Goal: Information Seeking & Learning: Learn about a topic

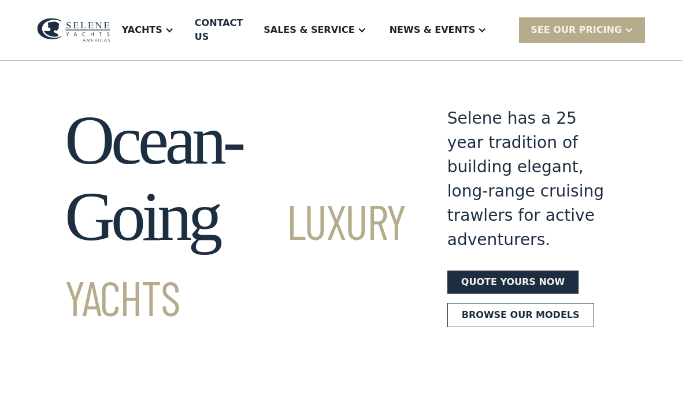
click at [487, 327] on link "Browse our models" at bounding box center [520, 315] width 147 height 24
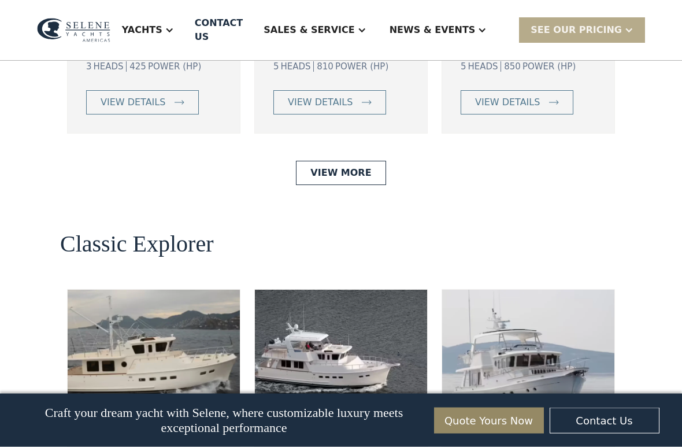
scroll to position [2312, 0]
click at [351, 184] on link "View More" at bounding box center [341, 172] width 90 height 24
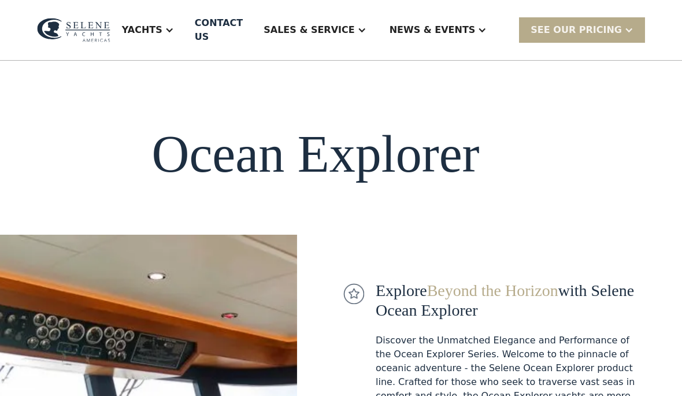
click at [175, 31] on div "Yachts" at bounding box center [147, 30] width 75 height 46
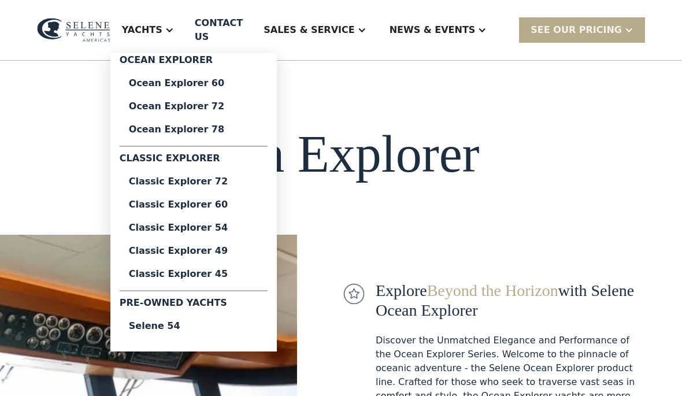
click at [202, 270] on div "Classic Explorer 45" at bounding box center [193, 273] width 129 height 9
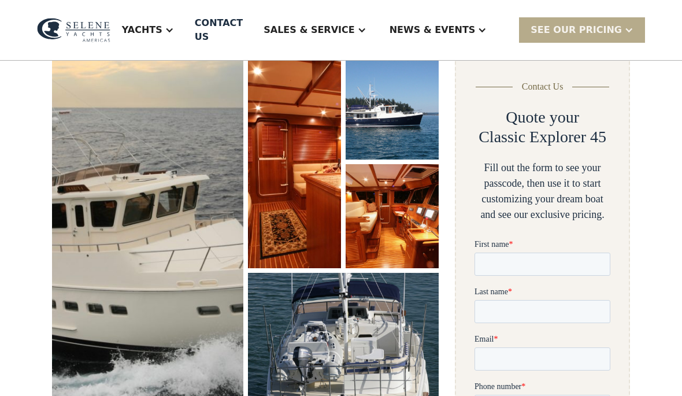
scroll to position [171, 0]
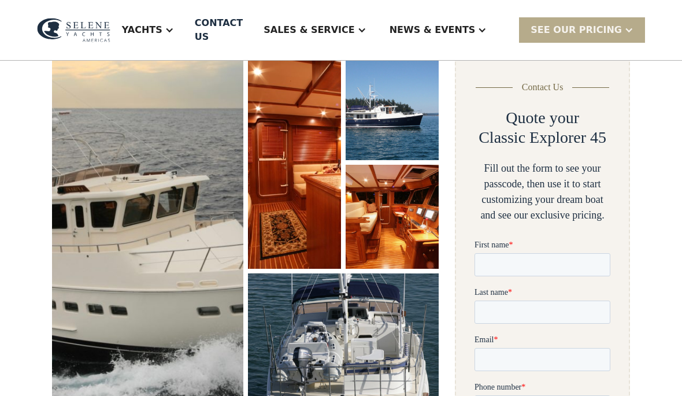
click at [168, 238] on img "open lightbox" at bounding box center [147, 228] width 191 height 344
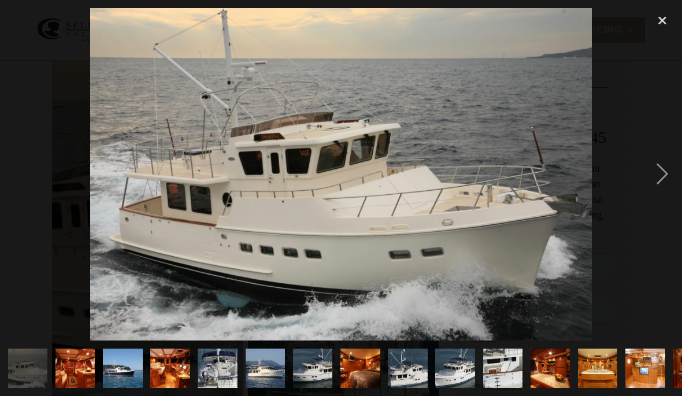
scroll to position [0, 0]
click at [659, 176] on div "next image" at bounding box center [662, 174] width 39 height 332
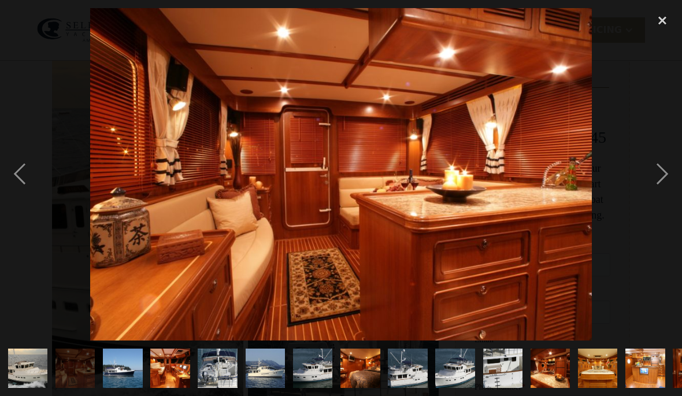
click at [661, 180] on div "next image" at bounding box center [662, 174] width 39 height 332
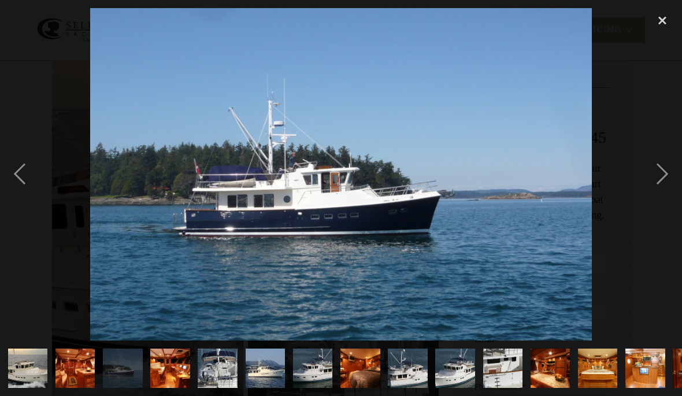
click at [660, 177] on div "next image" at bounding box center [662, 174] width 39 height 332
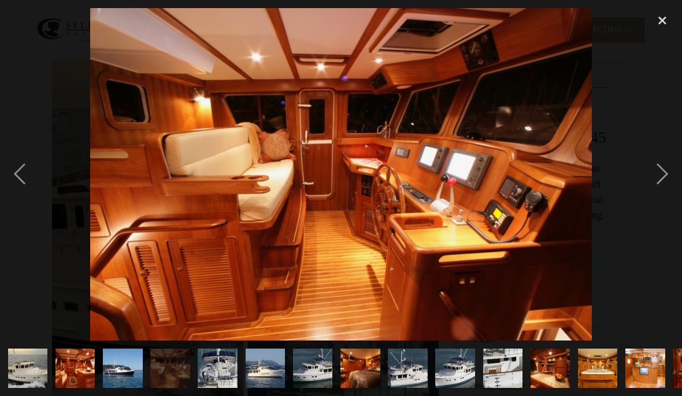
click at [664, 181] on div "next image" at bounding box center [662, 174] width 39 height 332
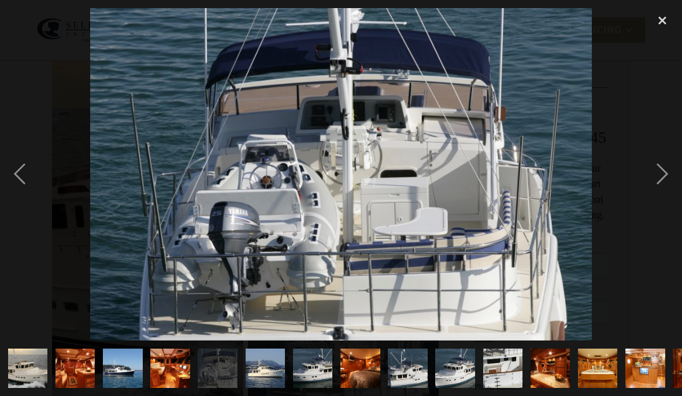
click at [659, 174] on div "next image" at bounding box center [662, 174] width 39 height 332
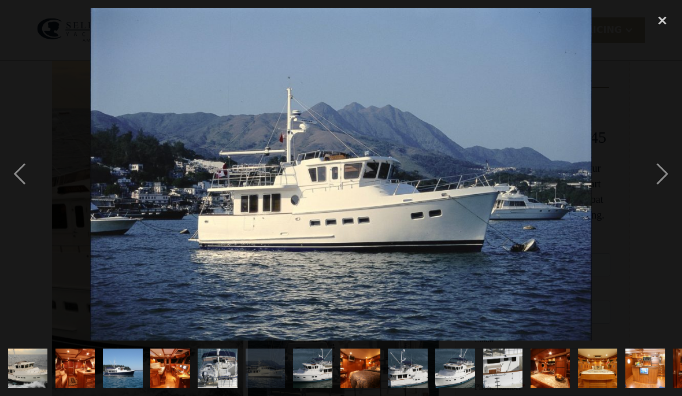
click at [658, 172] on div "next image" at bounding box center [662, 174] width 39 height 332
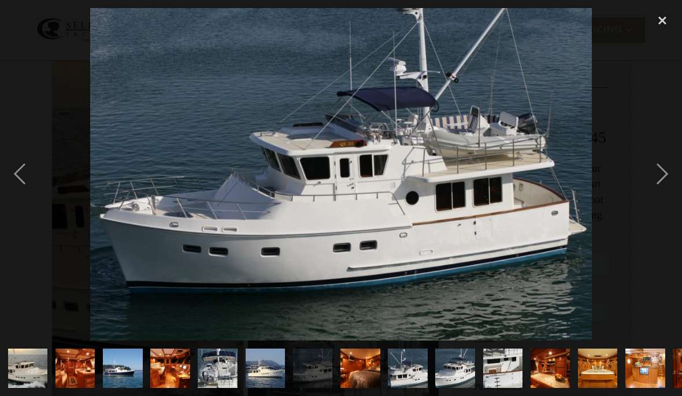
click at [652, 172] on div "next image" at bounding box center [662, 174] width 39 height 332
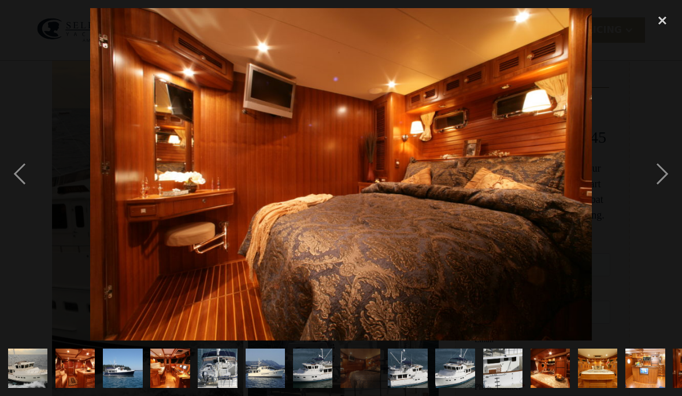
click at [659, 169] on div "next image" at bounding box center [662, 174] width 39 height 332
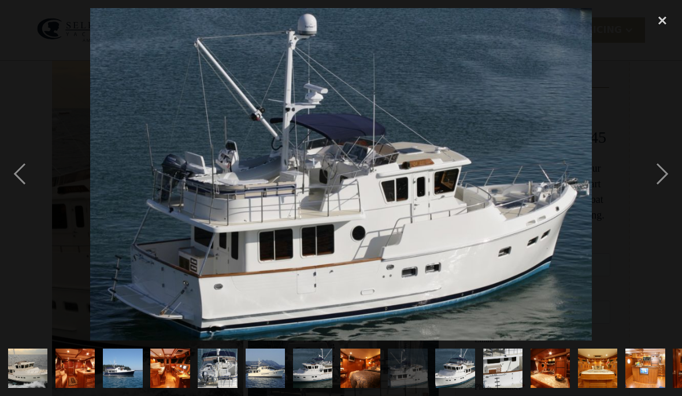
click at [652, 173] on div "next image" at bounding box center [662, 174] width 39 height 332
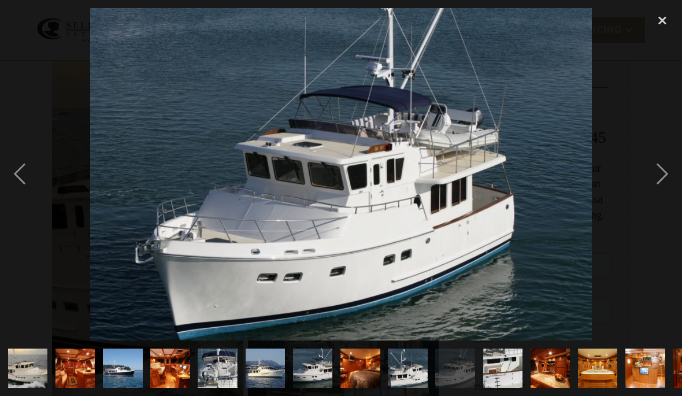
click at [663, 181] on div "next image" at bounding box center [662, 174] width 39 height 332
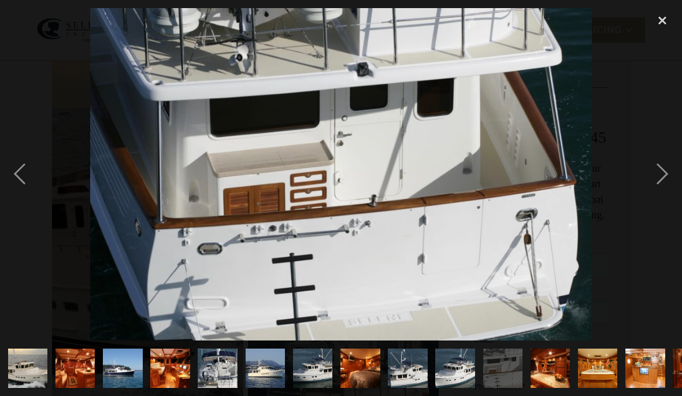
click at [656, 174] on div "next image" at bounding box center [662, 174] width 39 height 332
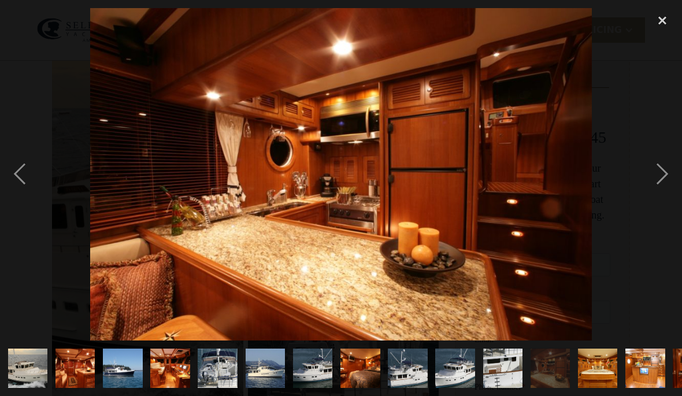
click at [658, 177] on div "next image" at bounding box center [662, 174] width 39 height 332
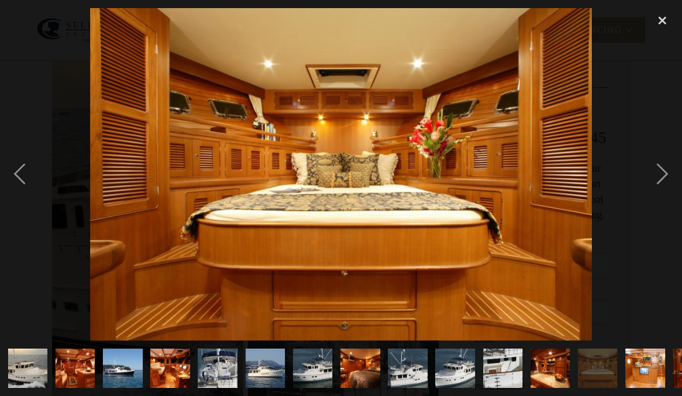
click at [660, 181] on div "next image" at bounding box center [662, 174] width 39 height 332
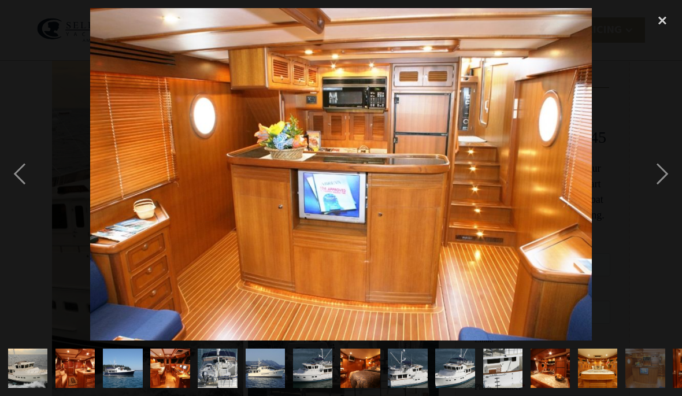
click at [659, 175] on div "next image" at bounding box center [662, 174] width 39 height 332
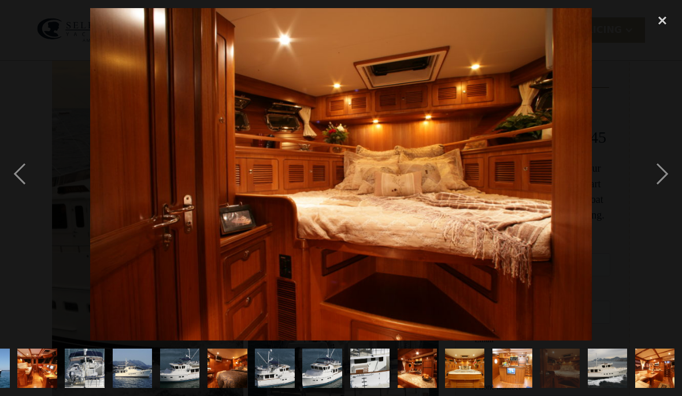
scroll to position [0, 133]
click at [656, 183] on div "next image" at bounding box center [662, 174] width 39 height 332
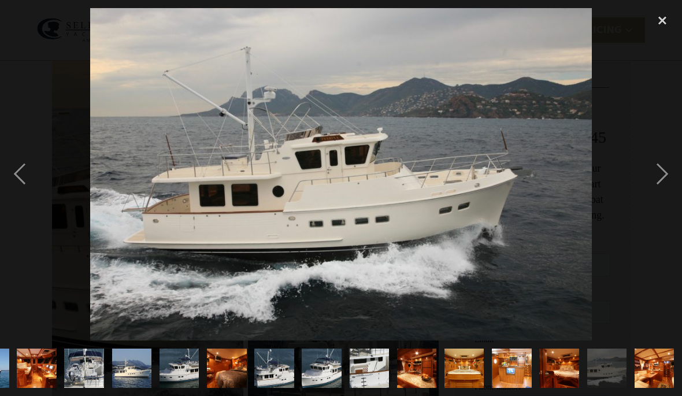
click at [656, 182] on div "next image" at bounding box center [662, 174] width 39 height 332
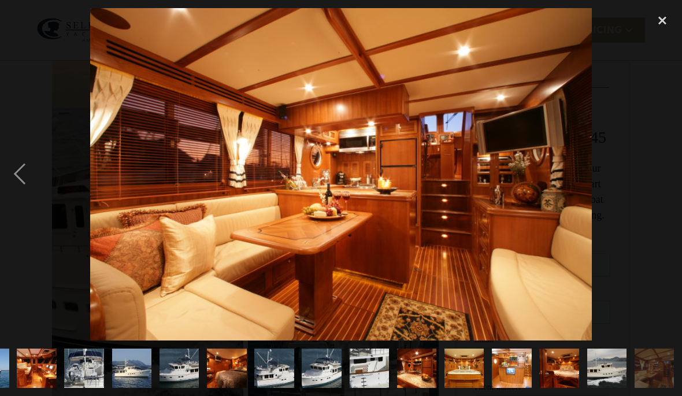
click at [652, 16] on div "close lightbox" at bounding box center [662, 20] width 39 height 25
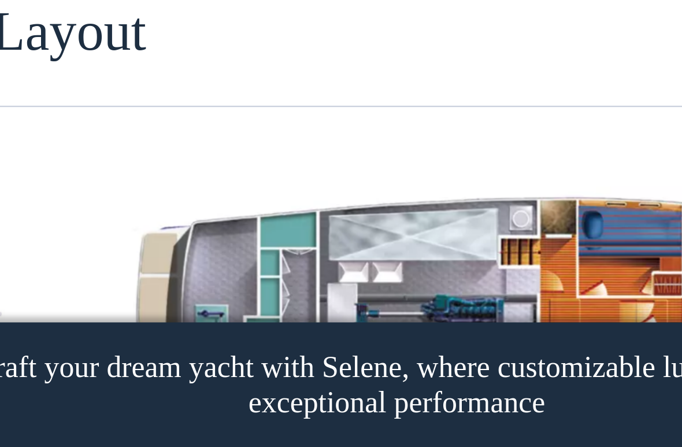
scroll to position [1544, 0]
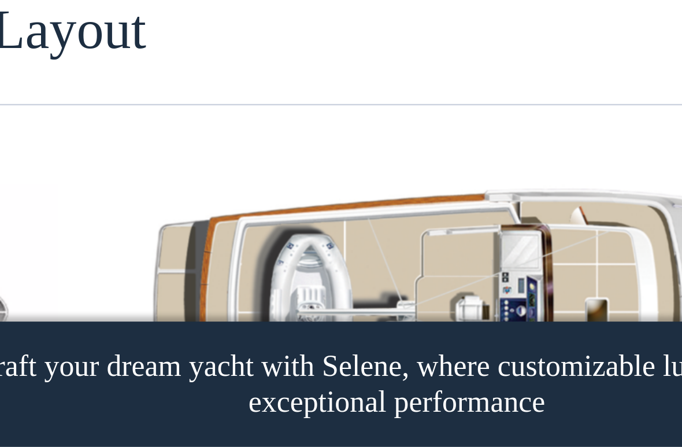
click at [251, 329] on img "open lightbox" at bounding box center [282, 388] width 367 height 118
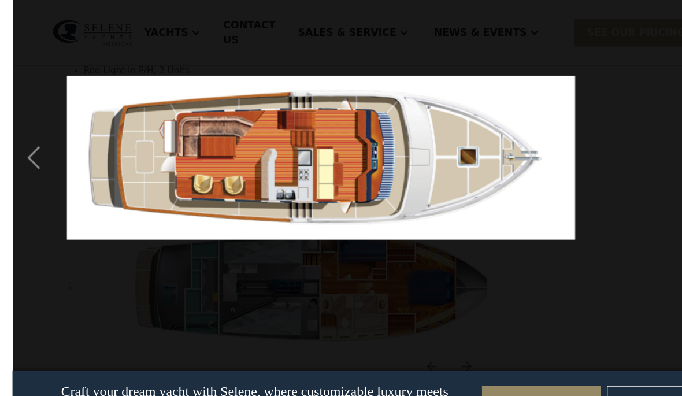
scroll to position [1667, 0]
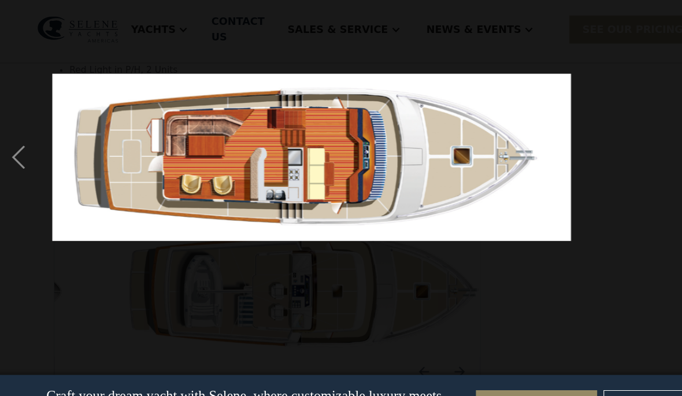
click at [18, 144] on div "previous image" at bounding box center [19, 145] width 39 height 278
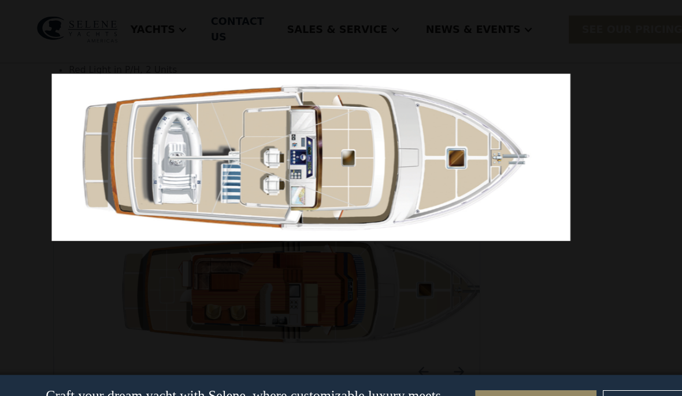
click at [558, 168] on div at bounding box center [285, 145] width 570 height 278
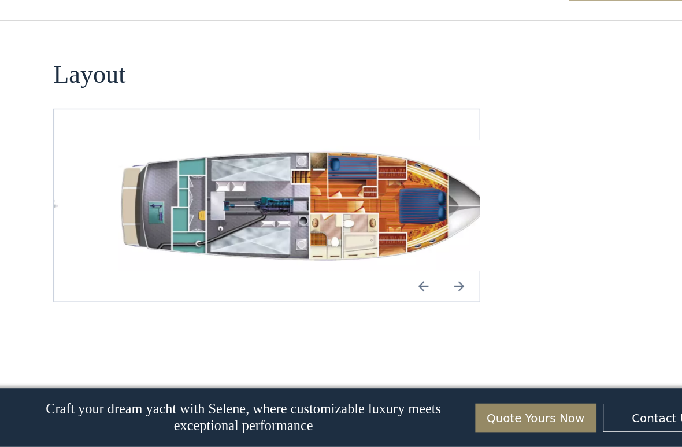
scroll to position [1707, 0]
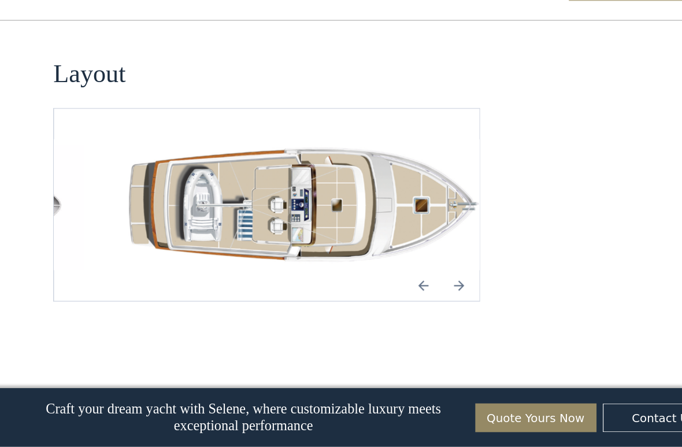
click at [414, 287] on img "Next slide" at bounding box center [420, 301] width 28 height 28
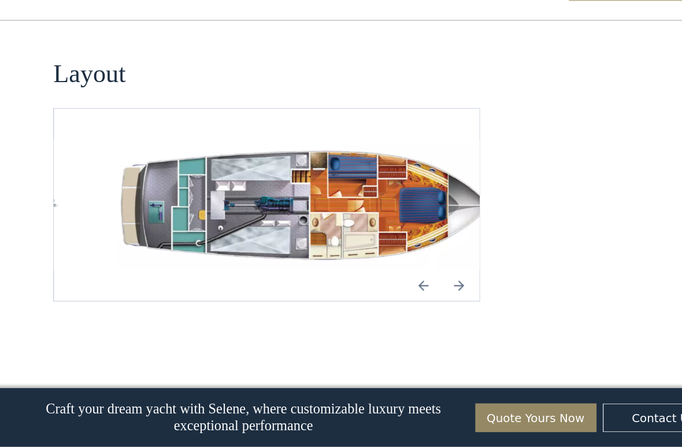
click at [364, 168] on img "open lightbox" at bounding box center [282, 227] width 367 height 118
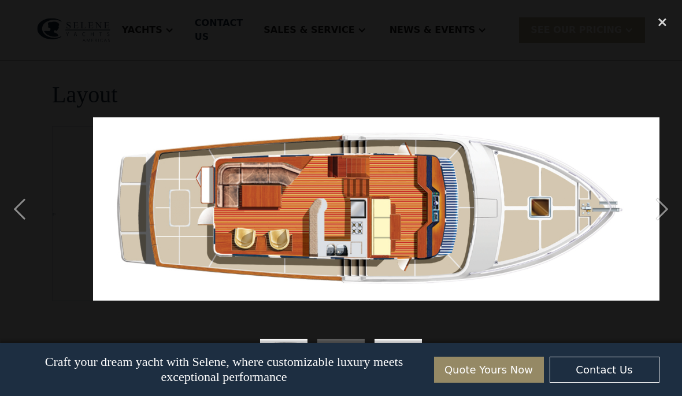
scroll to position [0, 0]
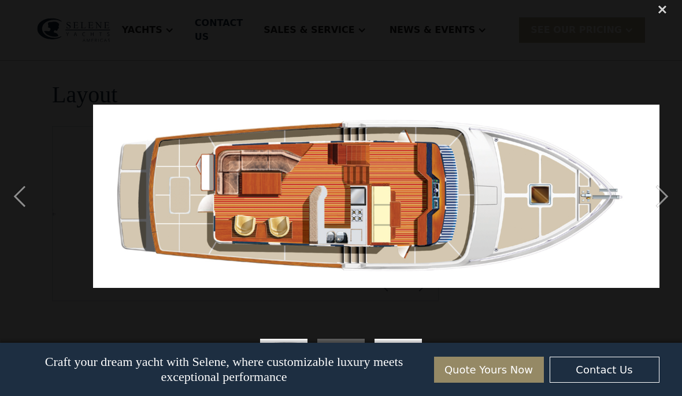
click at [667, 196] on div "next image" at bounding box center [662, 196] width 39 height 399
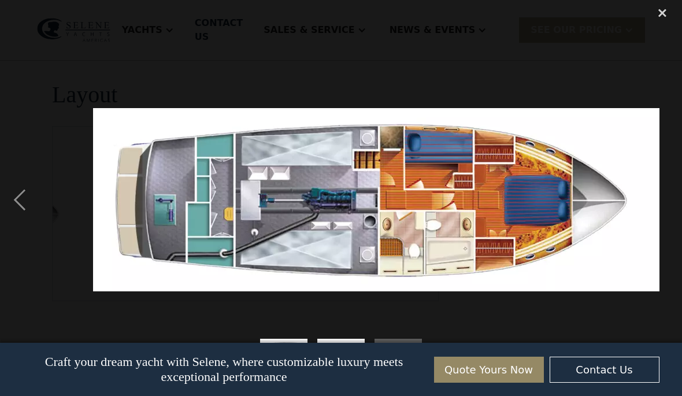
click at [664, 207] on div "next image" at bounding box center [662, 199] width 39 height 399
click at [662, 205] on div "next image" at bounding box center [662, 199] width 39 height 399
click at [13, 192] on div "previous image" at bounding box center [19, 199] width 39 height 399
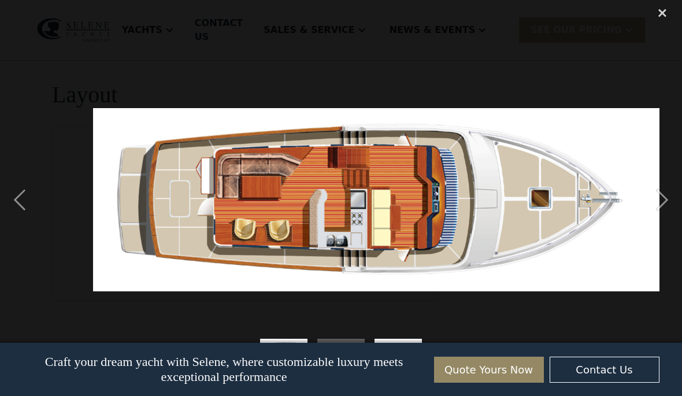
click at [12, 193] on div "previous image" at bounding box center [19, 199] width 39 height 399
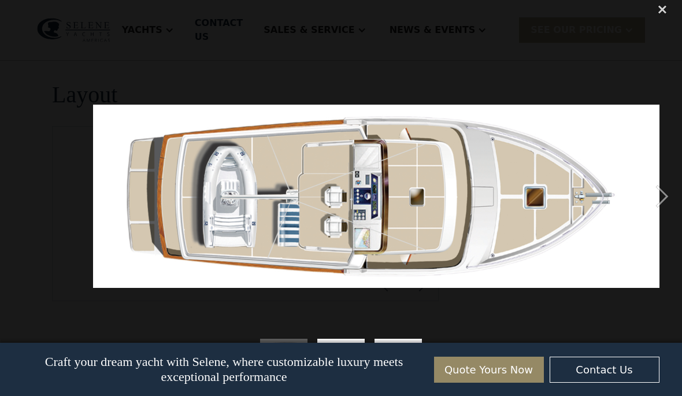
scroll to position [13, 0]
click at [657, 11] on div "close lightbox" at bounding box center [662, 9] width 39 height 25
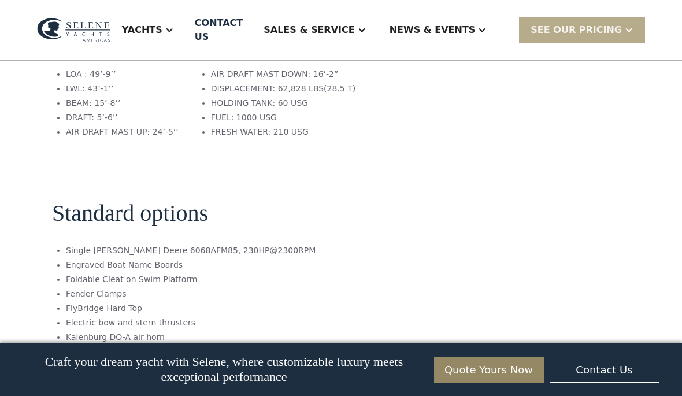
scroll to position [1161, 0]
